Goal: Task Accomplishment & Management: Complete application form

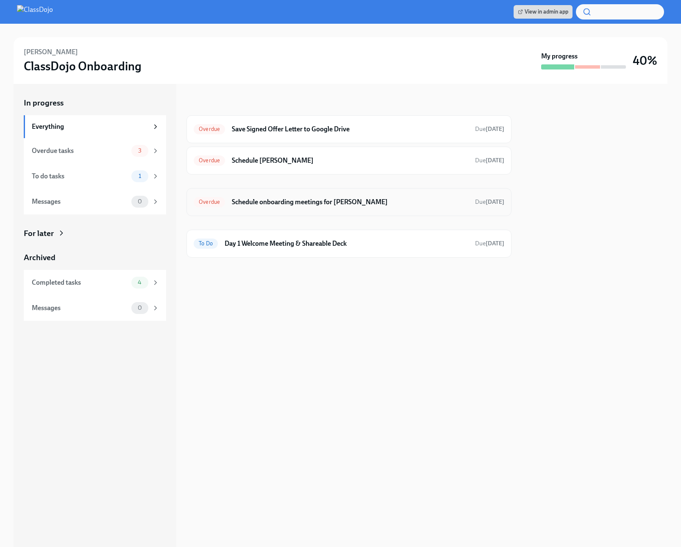
click at [446, 210] on div "Overdue Schedule onboarding meetings for [PERSON_NAME] Due [DATE]" at bounding box center [348, 202] width 325 height 28
click at [346, 267] on div at bounding box center [348, 271] width 325 height 27
click at [353, 250] on div "To Do Day 1 Welcome Meeting & Shareable Deck Due [DATE]" at bounding box center [349, 244] width 311 height 14
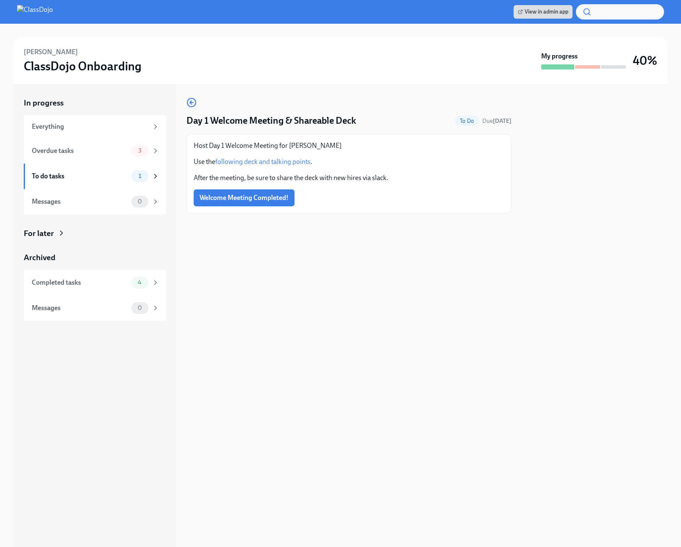
click at [271, 198] on span "Welcome Meeting Completed!" at bounding box center [244, 198] width 89 height 8
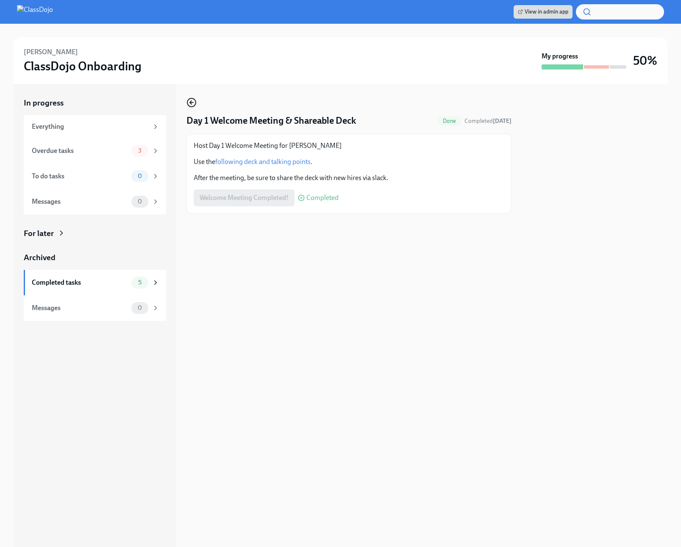
click at [193, 102] on icon "button" at bounding box center [191, 102] width 10 height 10
